Goal: Book appointment/travel/reservation

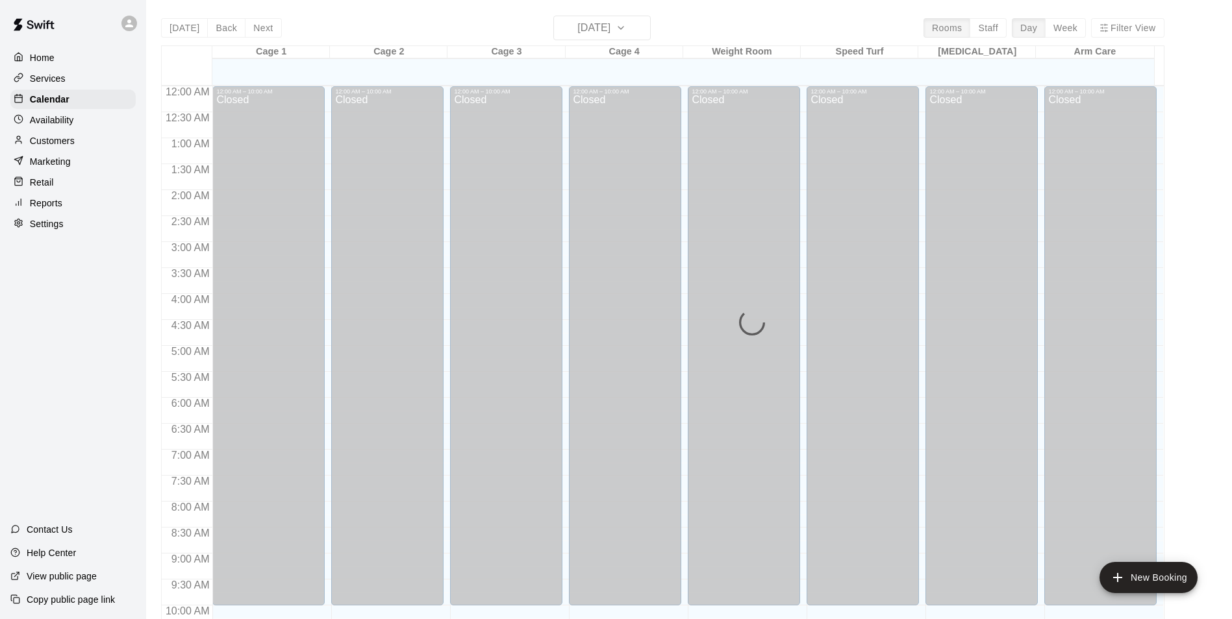
scroll to position [419, 0]
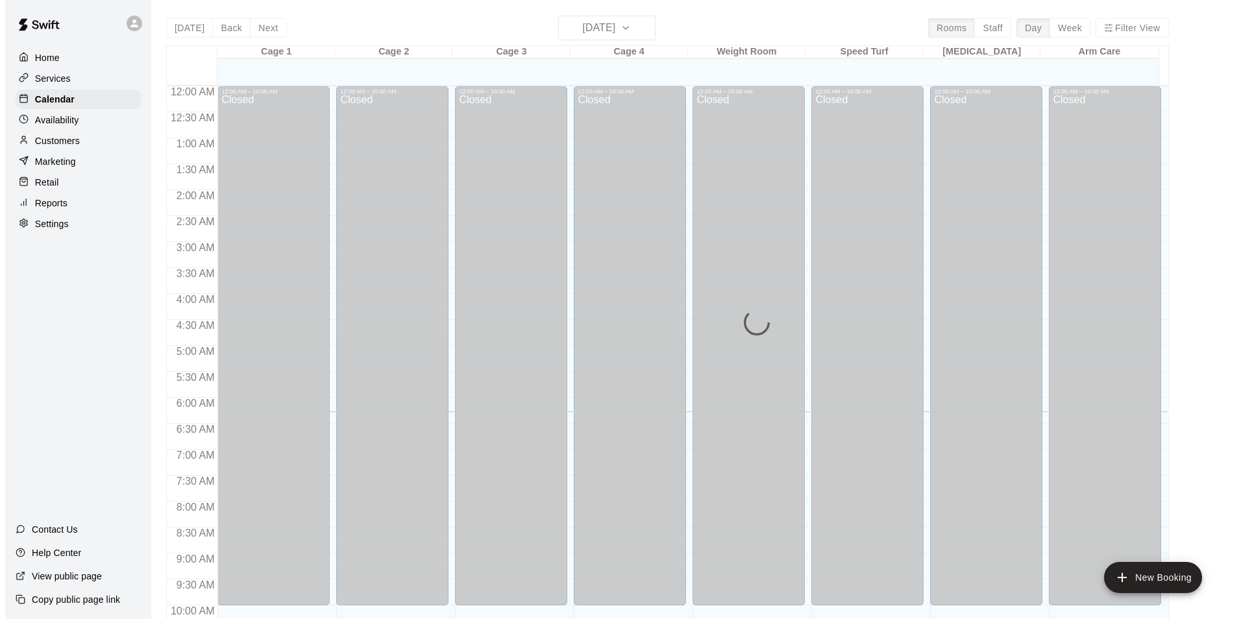
scroll to position [325, 0]
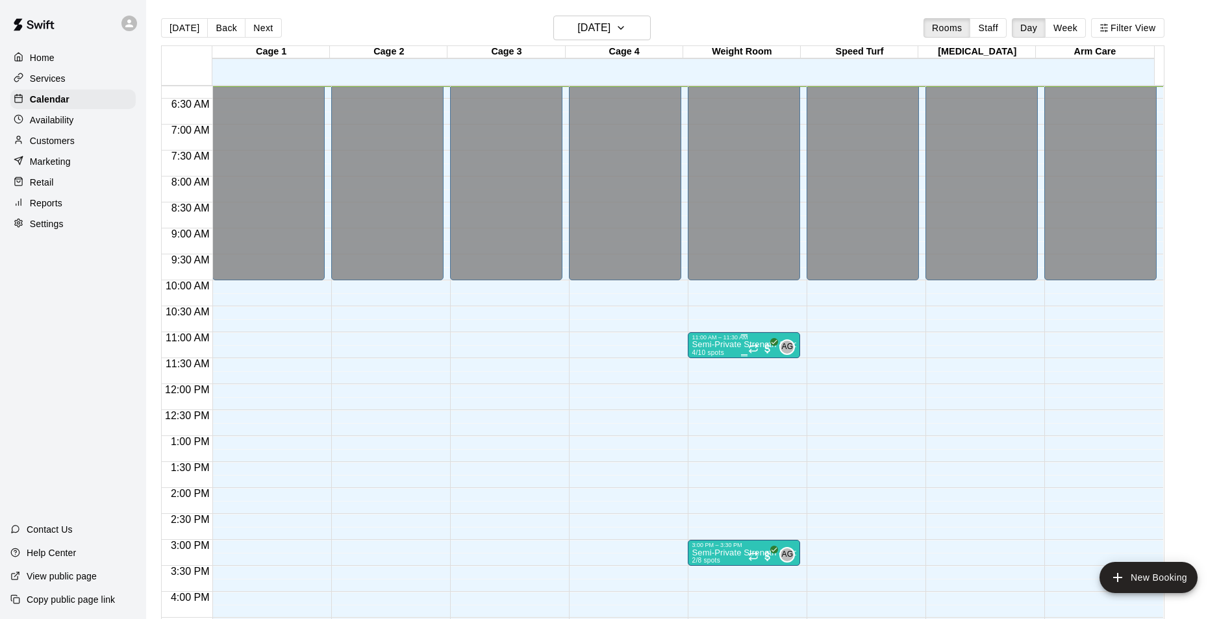
click at [709, 338] on div "11:00 AM – 11:30 AM" at bounding box center [743, 337] width 105 height 6
click at [708, 382] on img "edit" at bounding box center [703, 379] width 15 height 15
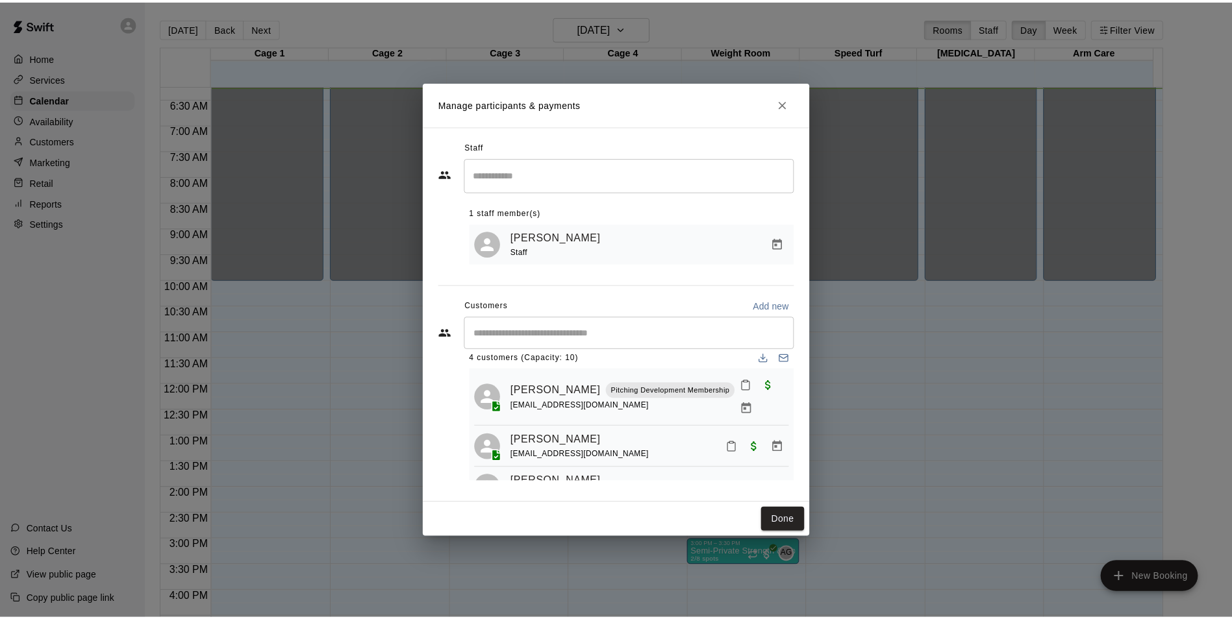
scroll to position [0, 0]
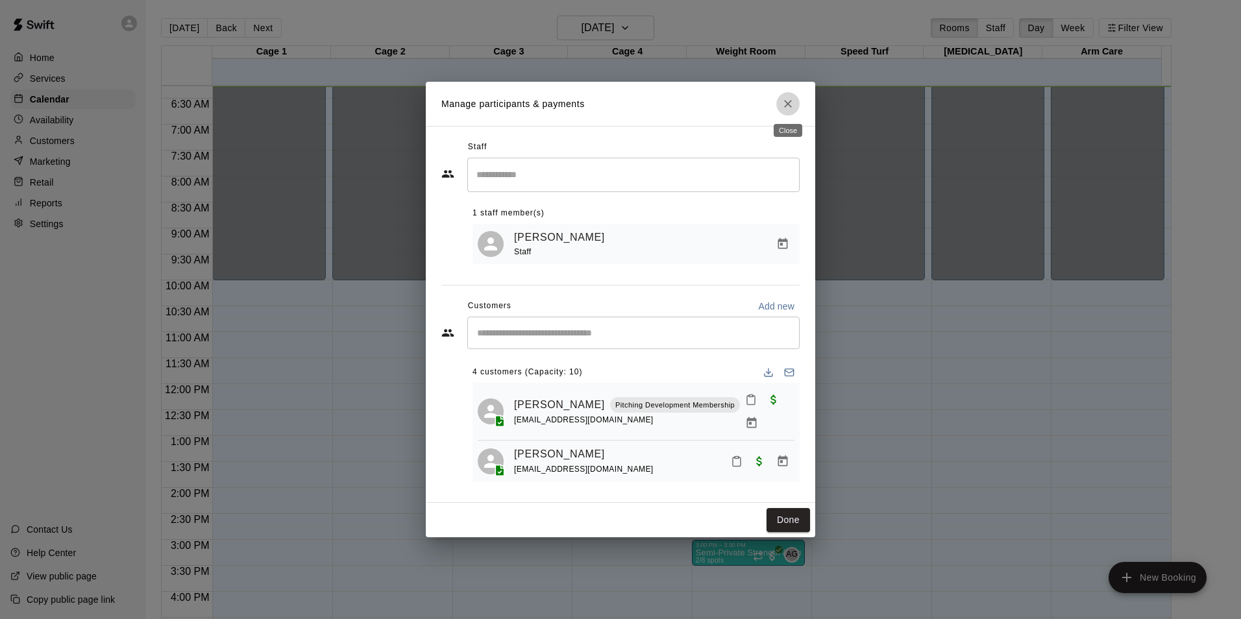
click at [789, 103] on icon "Close" at bounding box center [788, 103] width 13 height 13
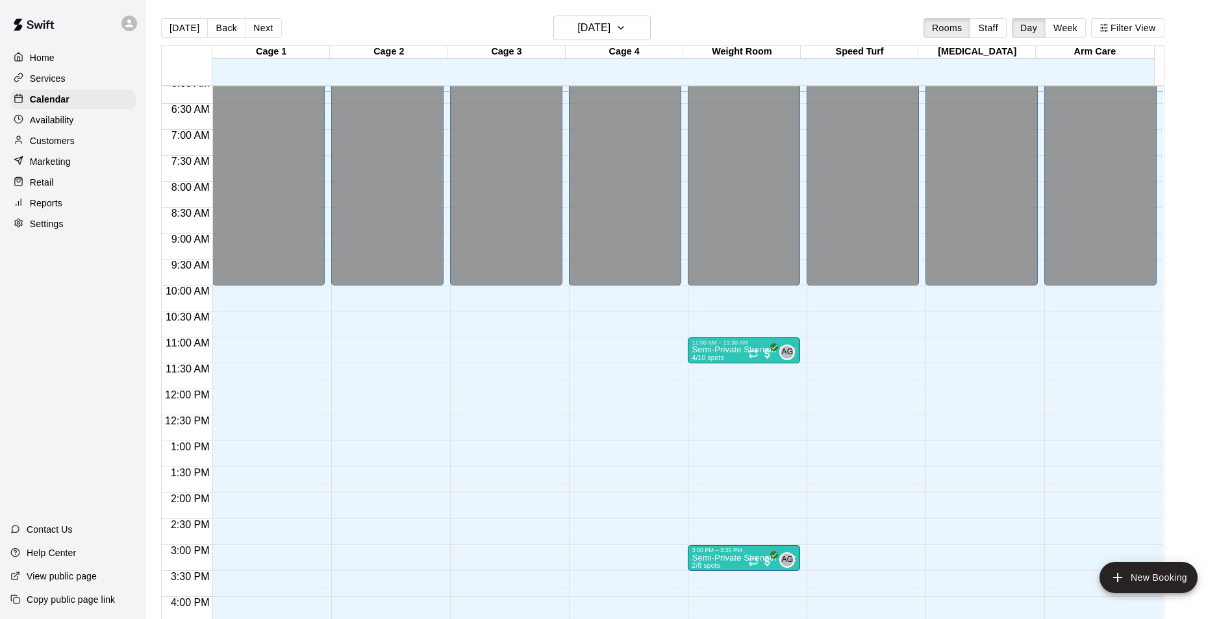
scroll to position [310, 0]
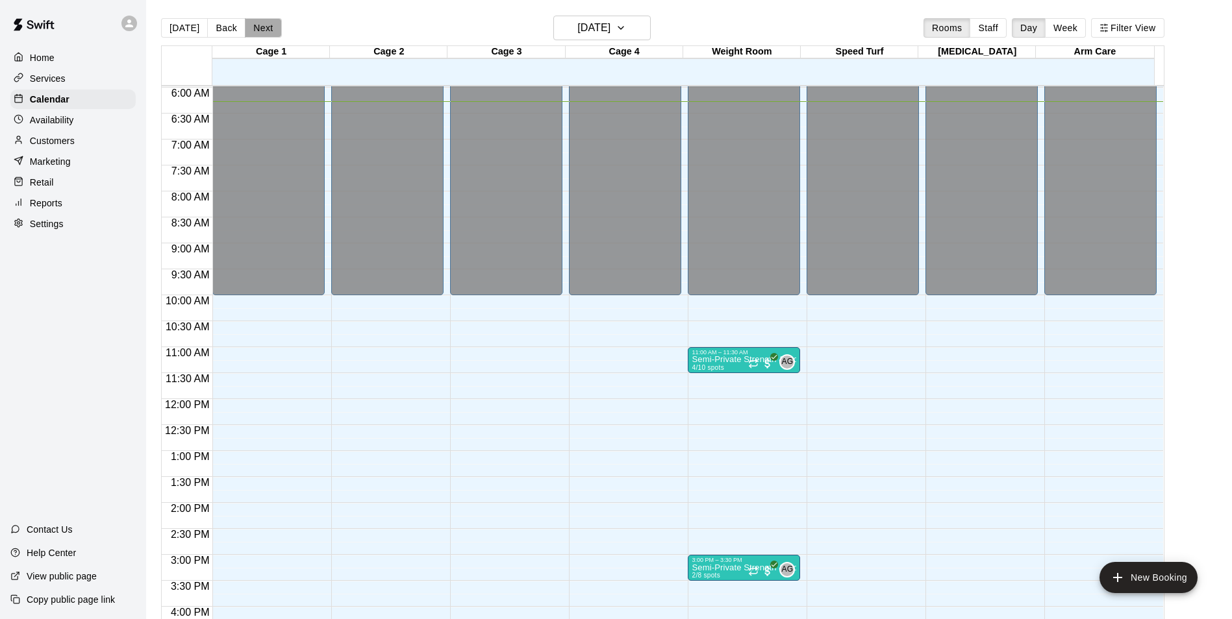
click at [260, 27] on button "Next" at bounding box center [263, 27] width 36 height 19
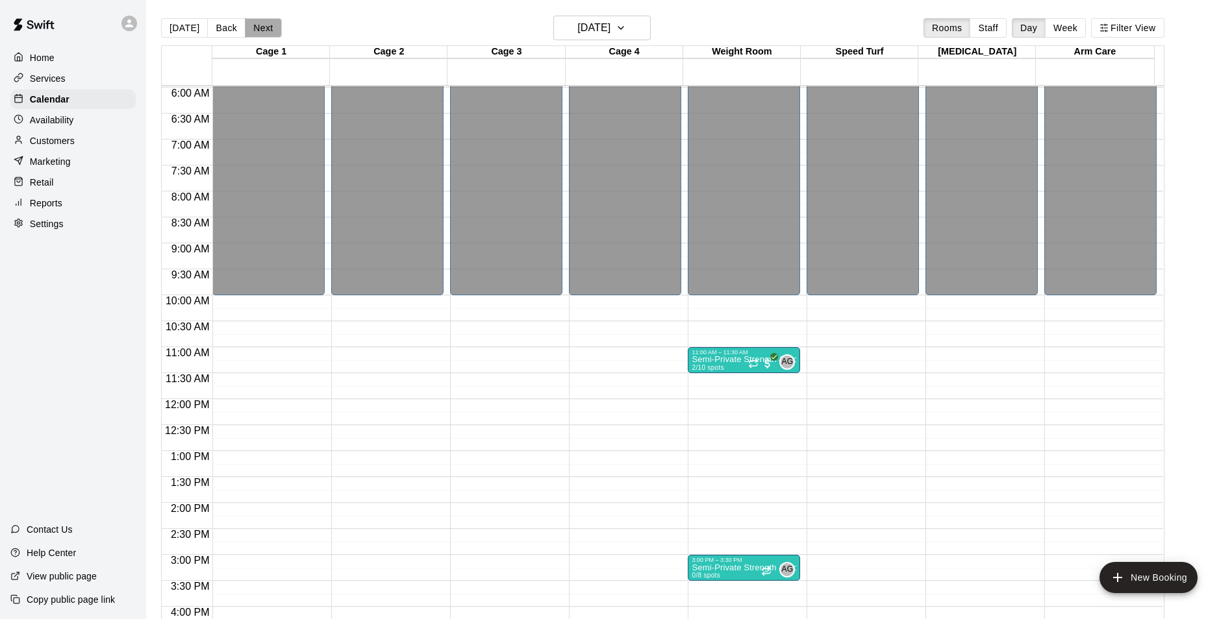
click at [257, 29] on button "Next" at bounding box center [263, 27] width 36 height 19
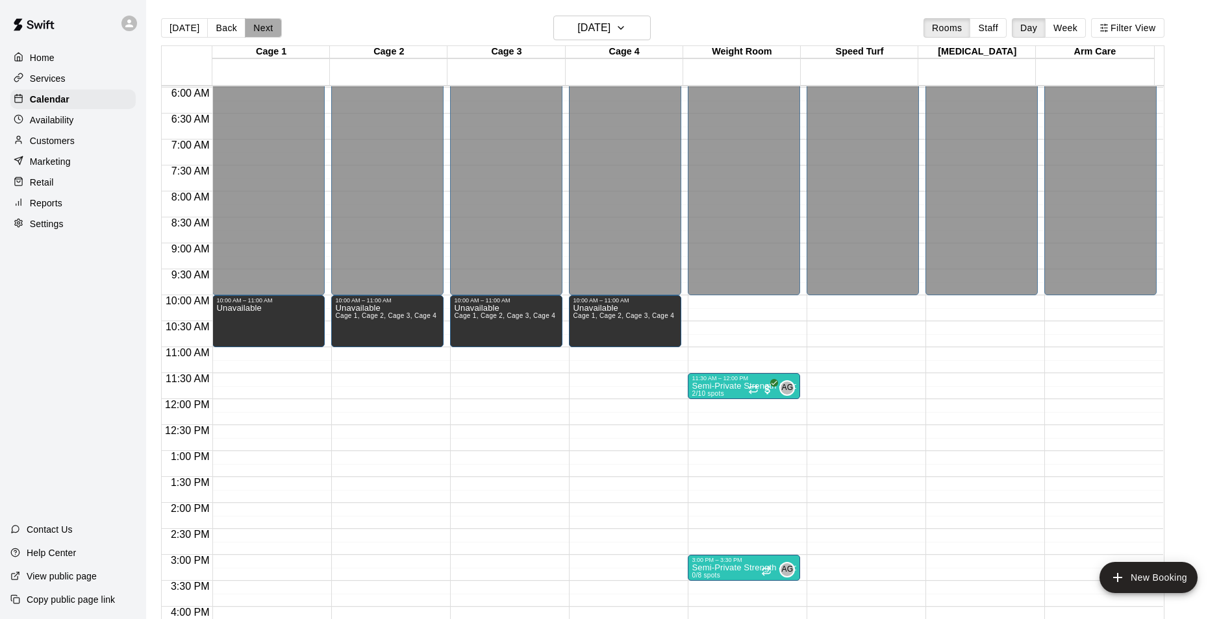
click at [265, 26] on button "Next" at bounding box center [263, 27] width 36 height 19
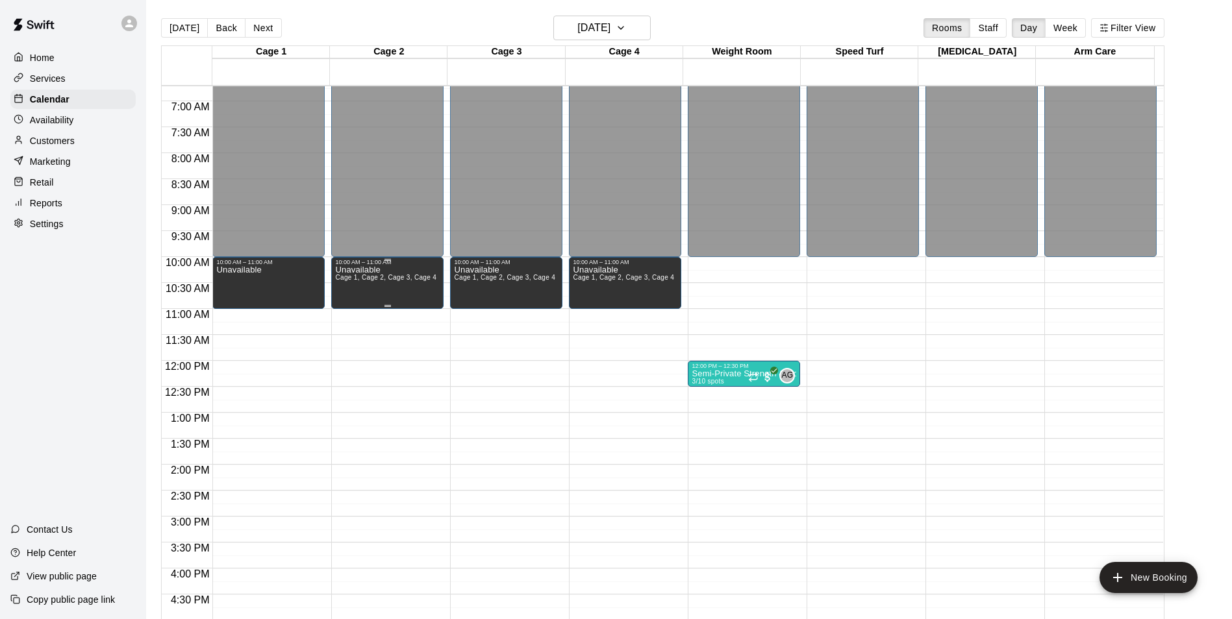
scroll to position [245, 0]
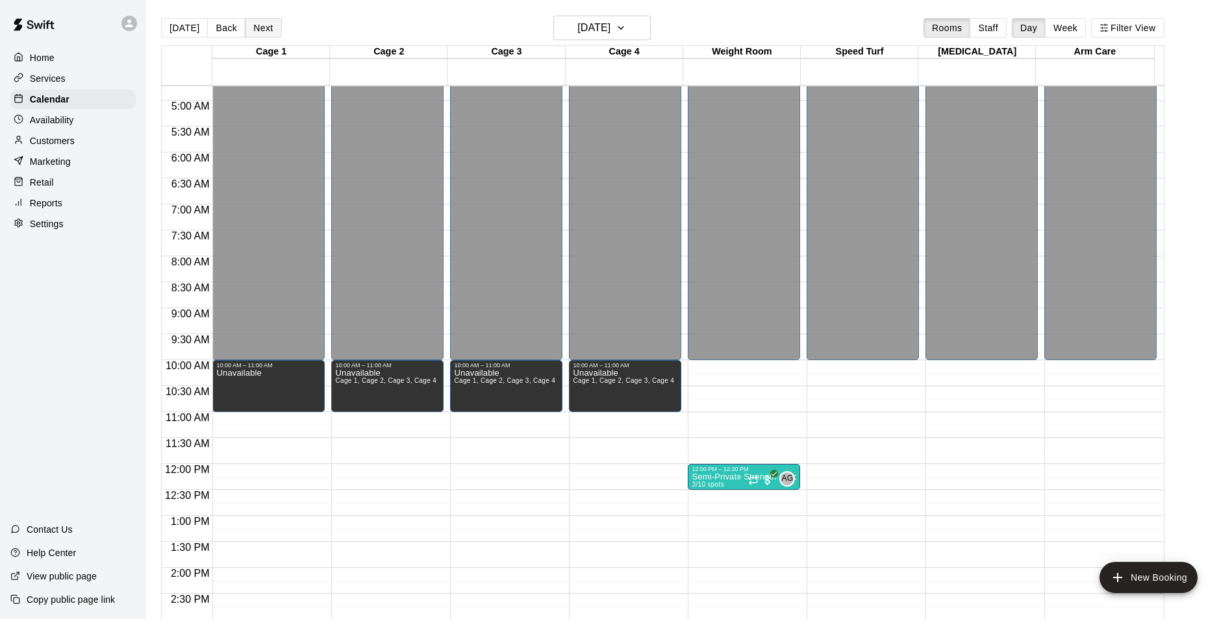
click at [260, 33] on button "Next" at bounding box center [263, 27] width 36 height 19
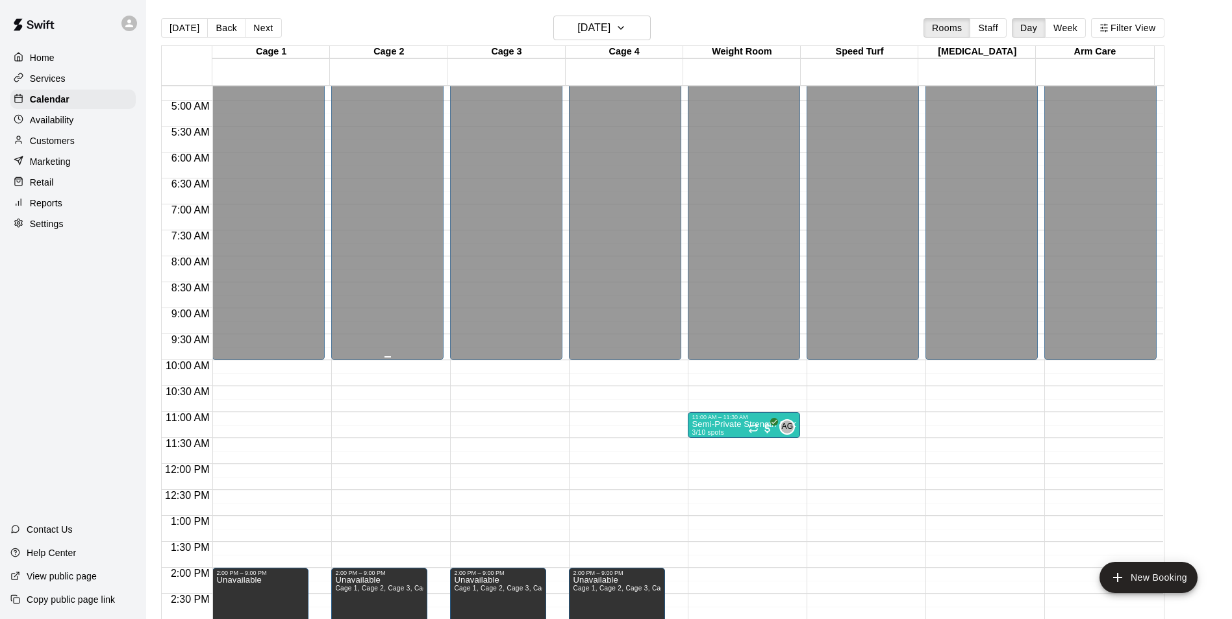
scroll to position [310, 0]
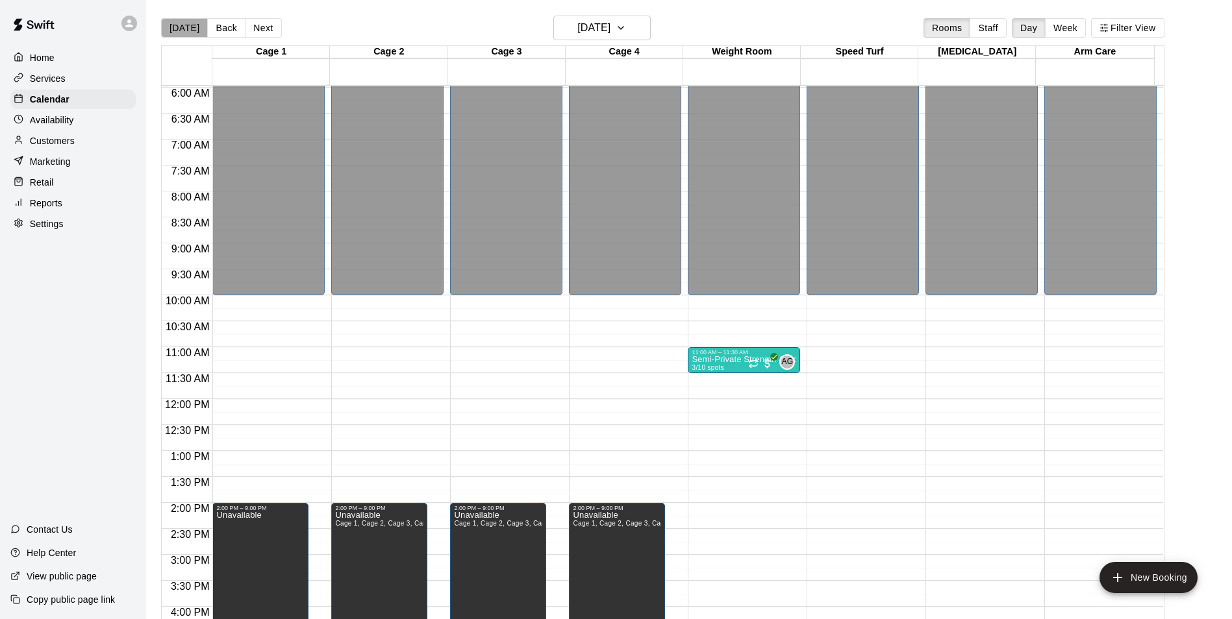
click at [190, 28] on button "[DATE]" at bounding box center [184, 27] width 47 height 19
